Goal: Register for event/course

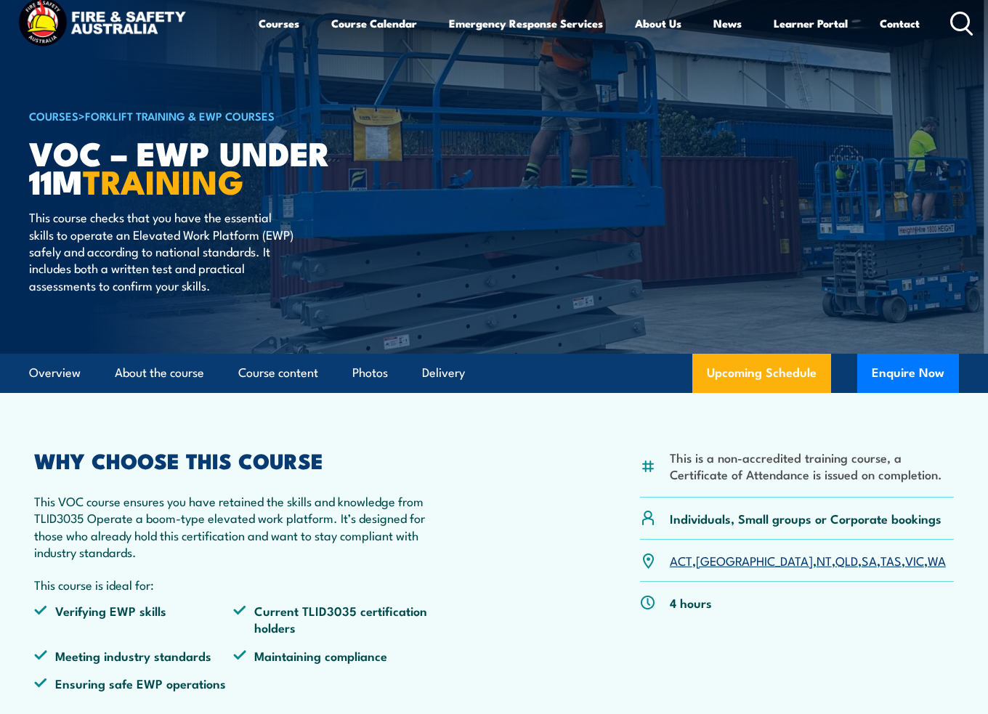
scroll to position [145, 0]
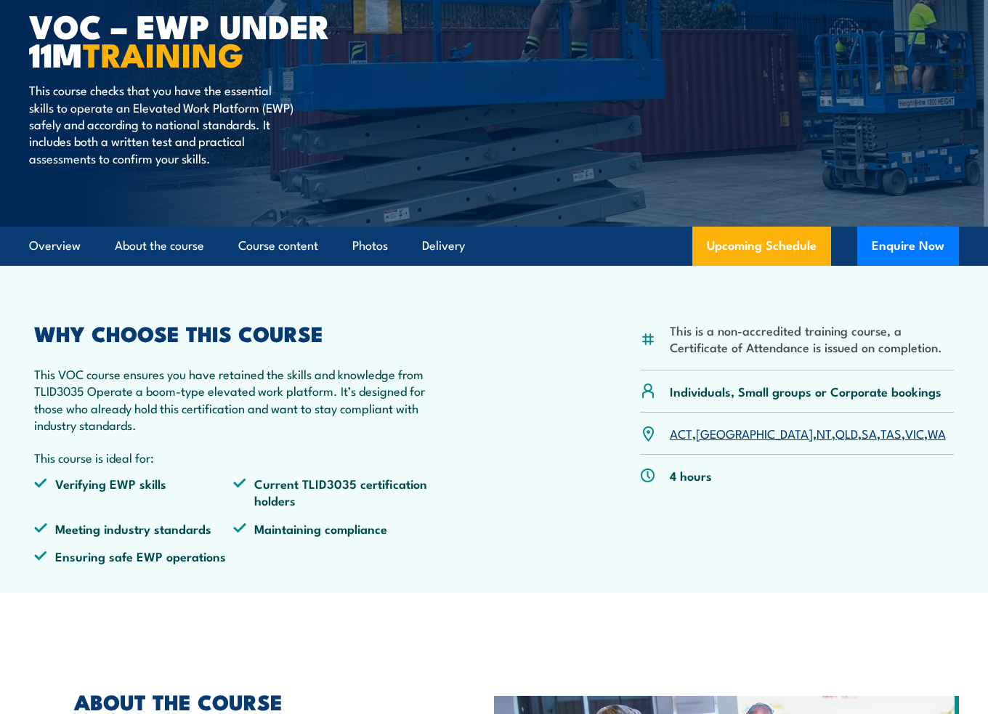
click at [862, 437] on link "SA" at bounding box center [869, 432] width 15 height 17
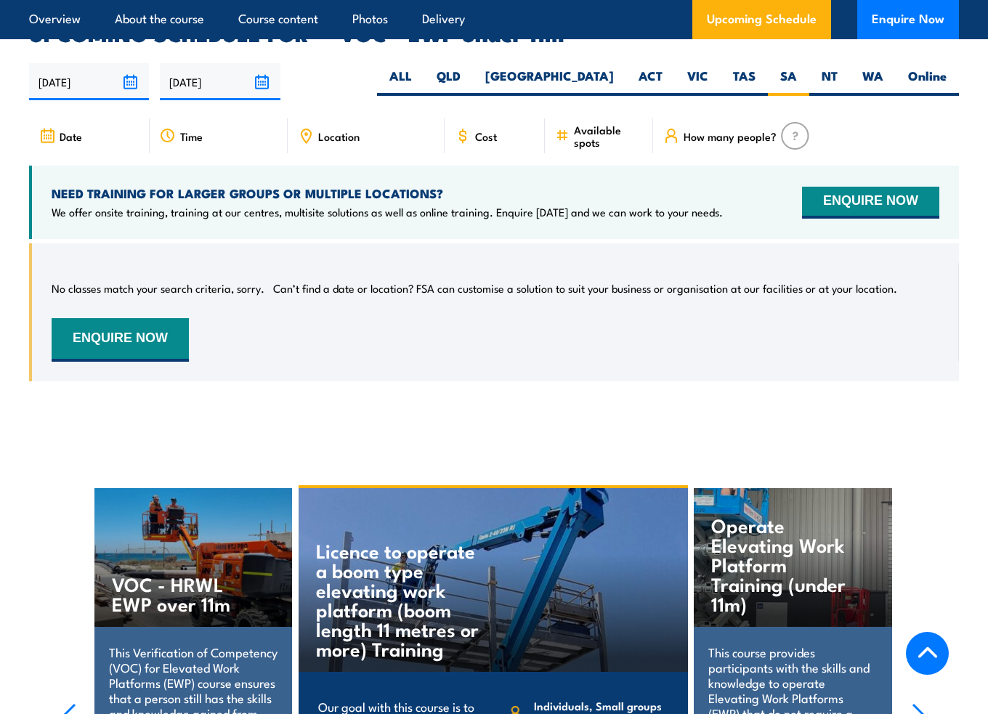
scroll to position [2086, 0]
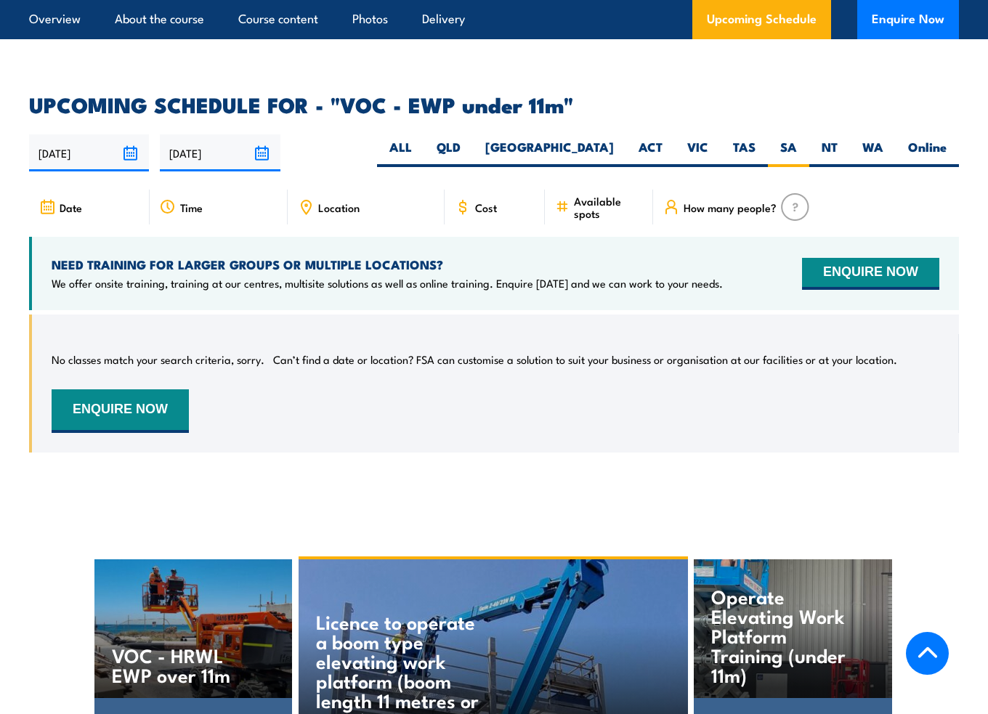
click at [795, 198] on img at bounding box center [795, 207] width 28 height 28
click at [684, 201] on span "How many people?" at bounding box center [730, 207] width 93 height 12
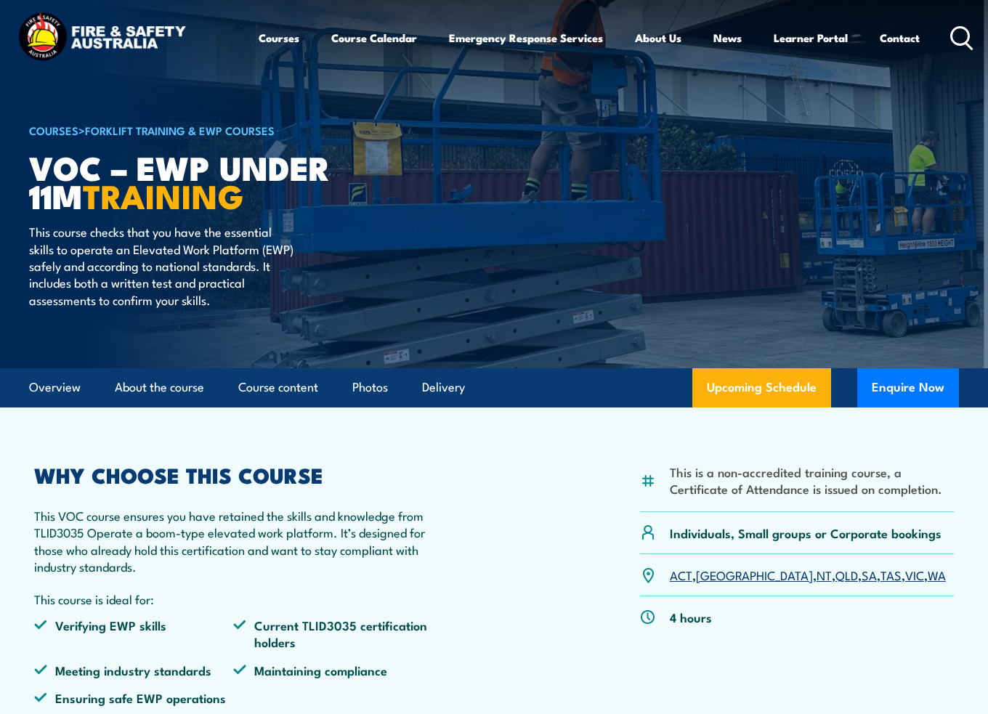
scroll to position [0, 0]
